Goal: Information Seeking & Learning: Learn about a topic

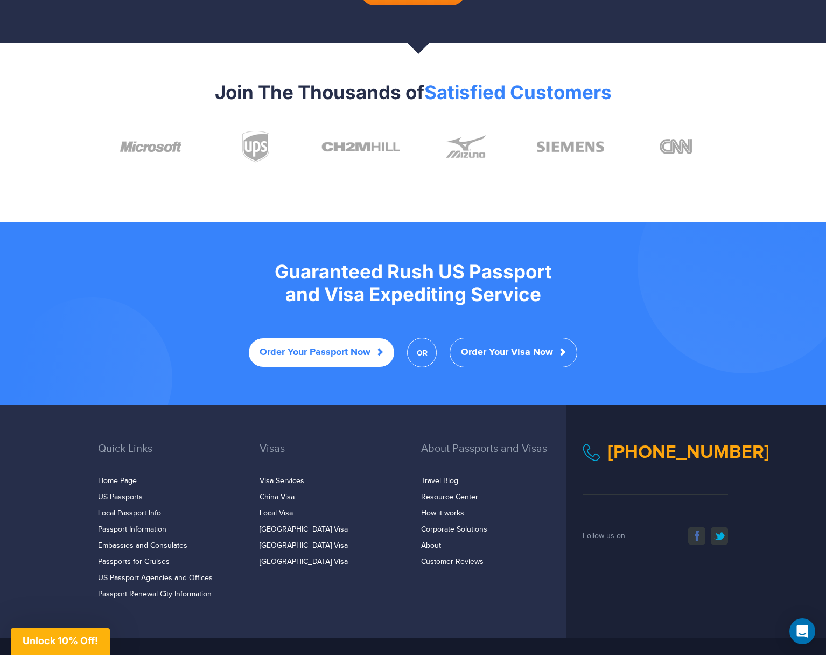
scroll to position [1881, 0]
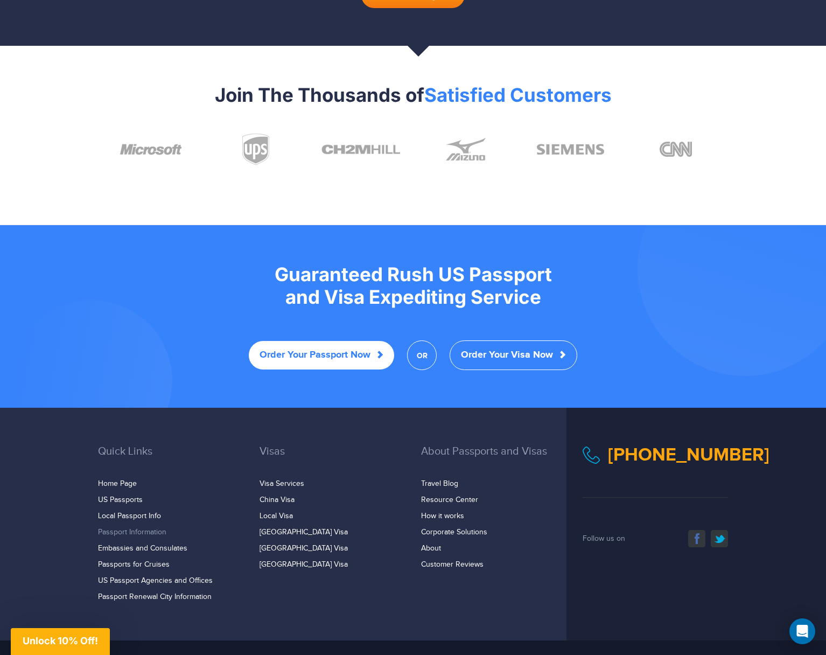
click at [131, 528] on link "Passport Information" at bounding box center [132, 532] width 68 height 9
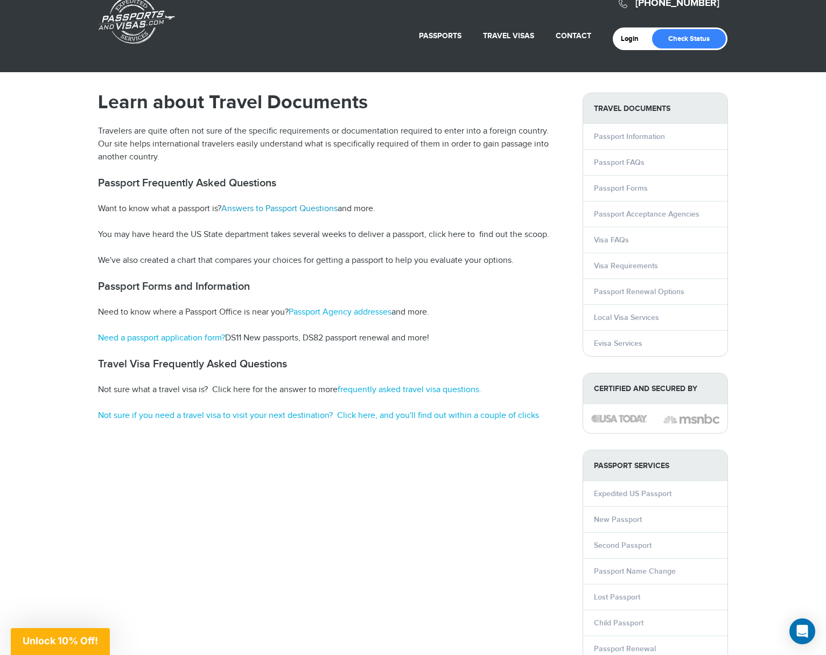
scroll to position [20, 0]
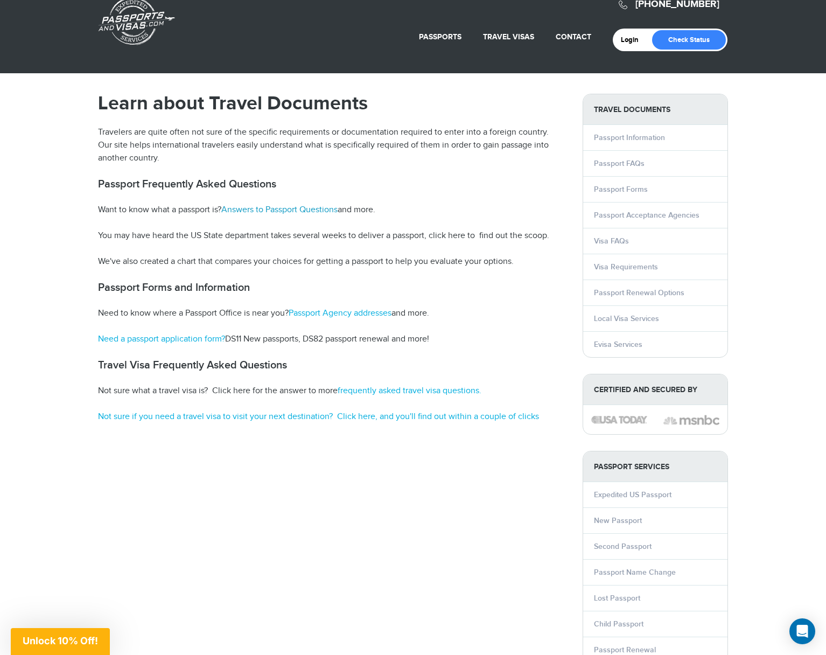
drag, startPoint x: 305, startPoint y: 206, endPoint x: 321, endPoint y: 210, distance: 16.7
click at [305, 206] on link "Answers to Passport Questions" at bounding box center [279, 210] width 116 height 10
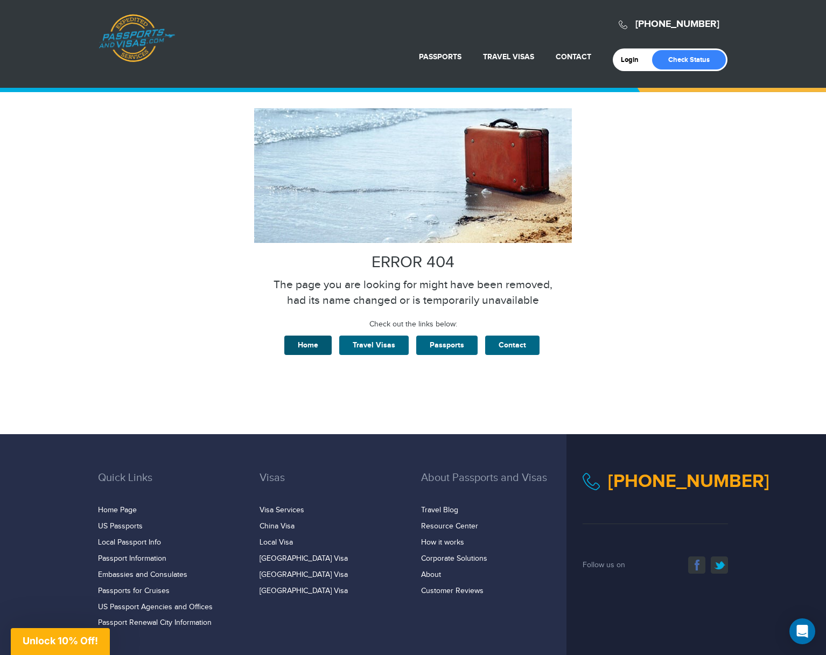
click at [305, 343] on link "Home" at bounding box center [307, 344] width 47 height 19
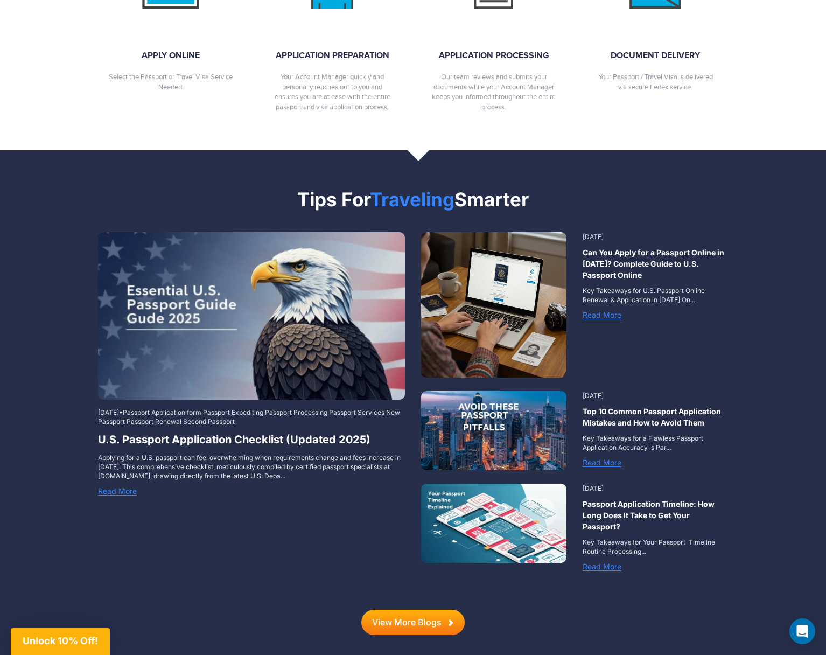
scroll to position [1258, 0]
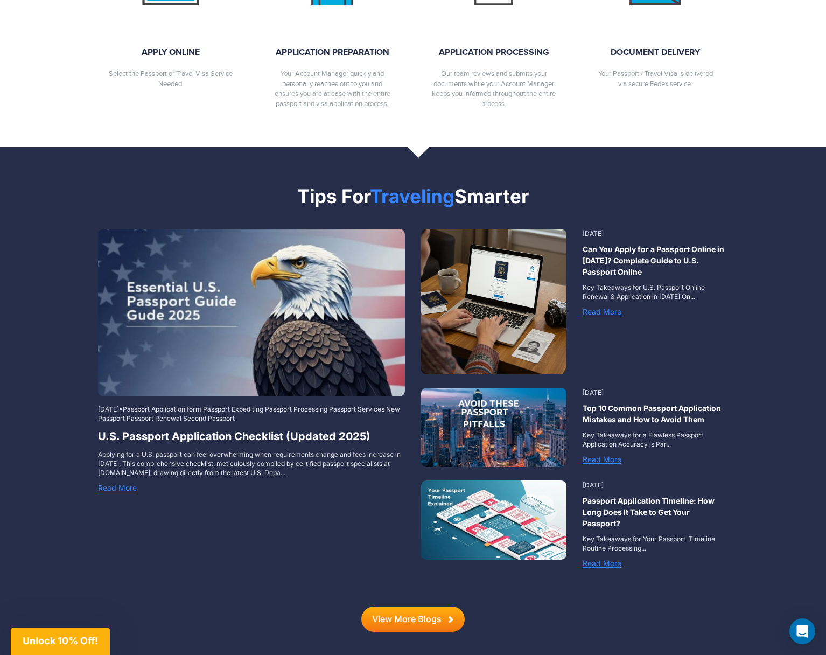
click at [617, 307] on link "Read More" at bounding box center [601, 311] width 39 height 9
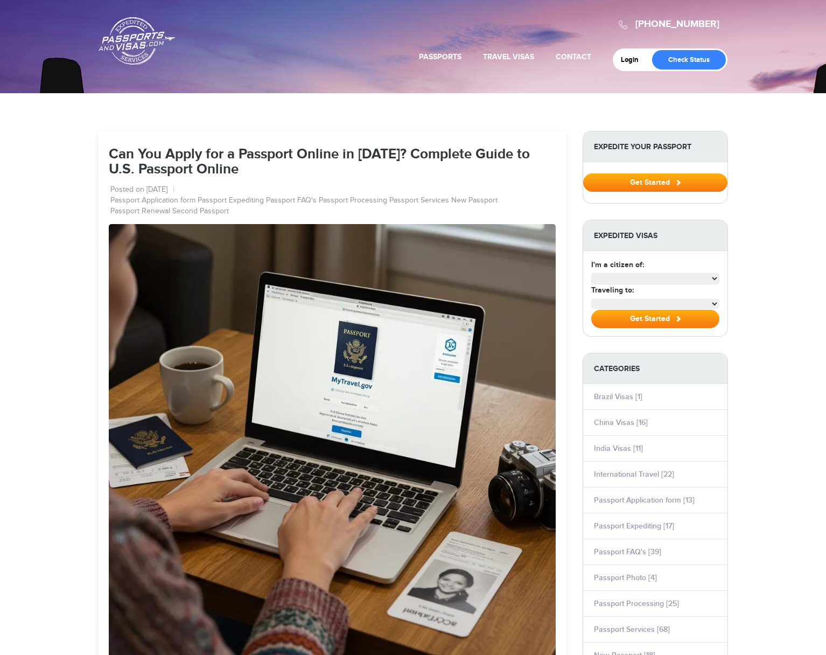
select select "**********"
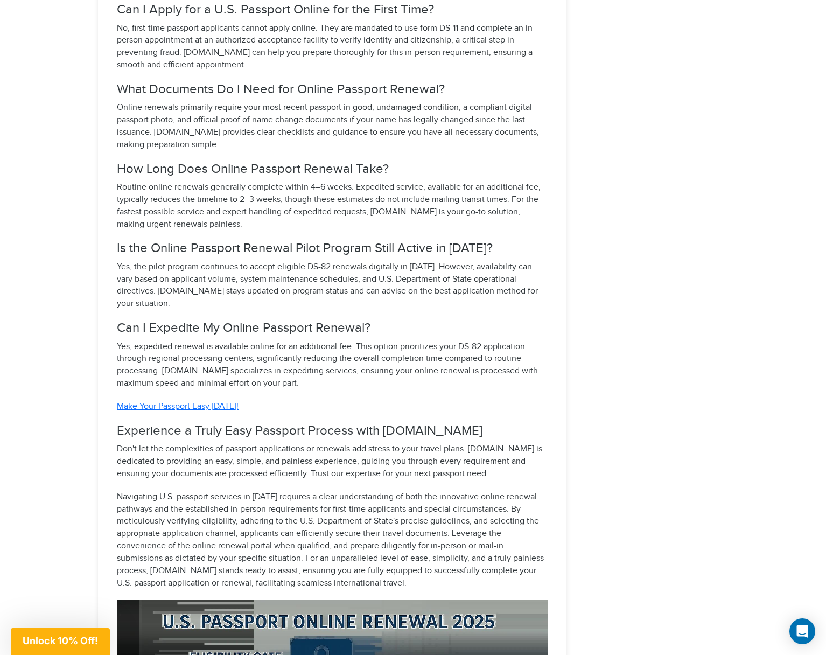
scroll to position [5815, 0]
